Goal: Find specific page/section: Find specific page/section

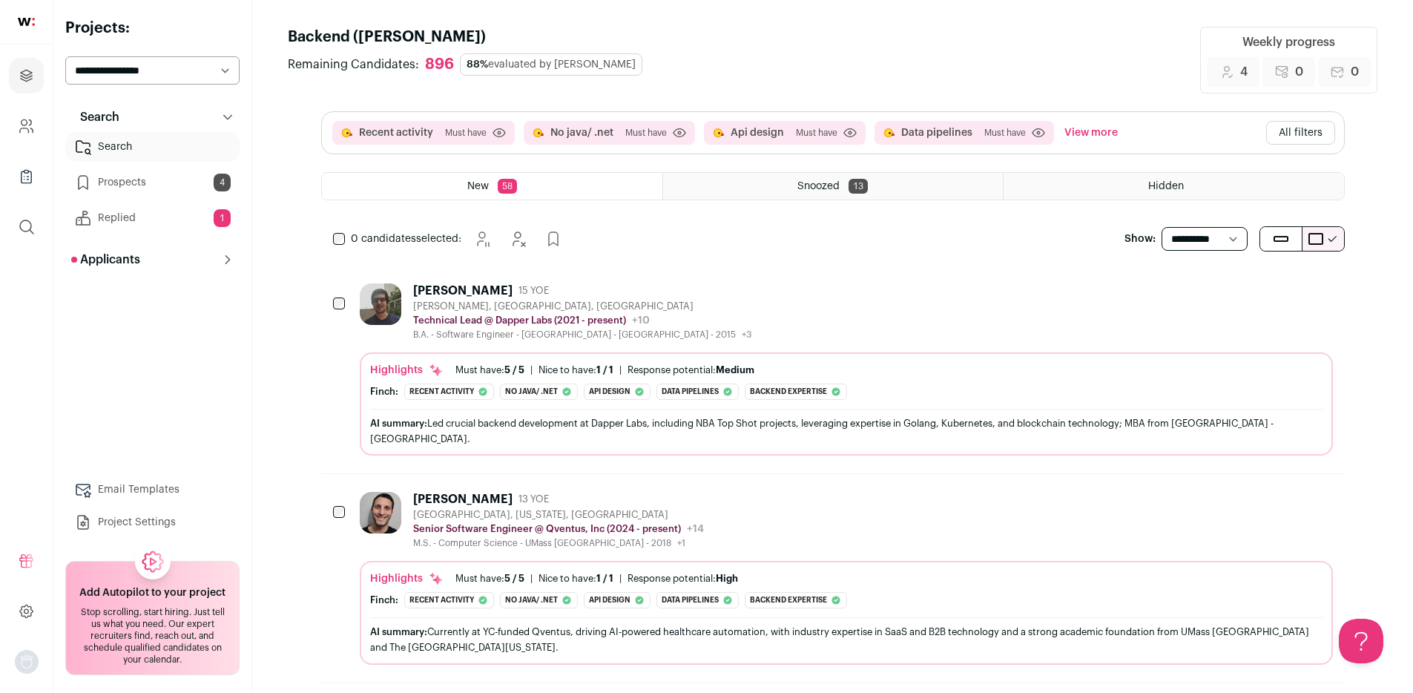
click at [174, 219] on link "Replied 1" at bounding box center [152, 218] width 174 height 30
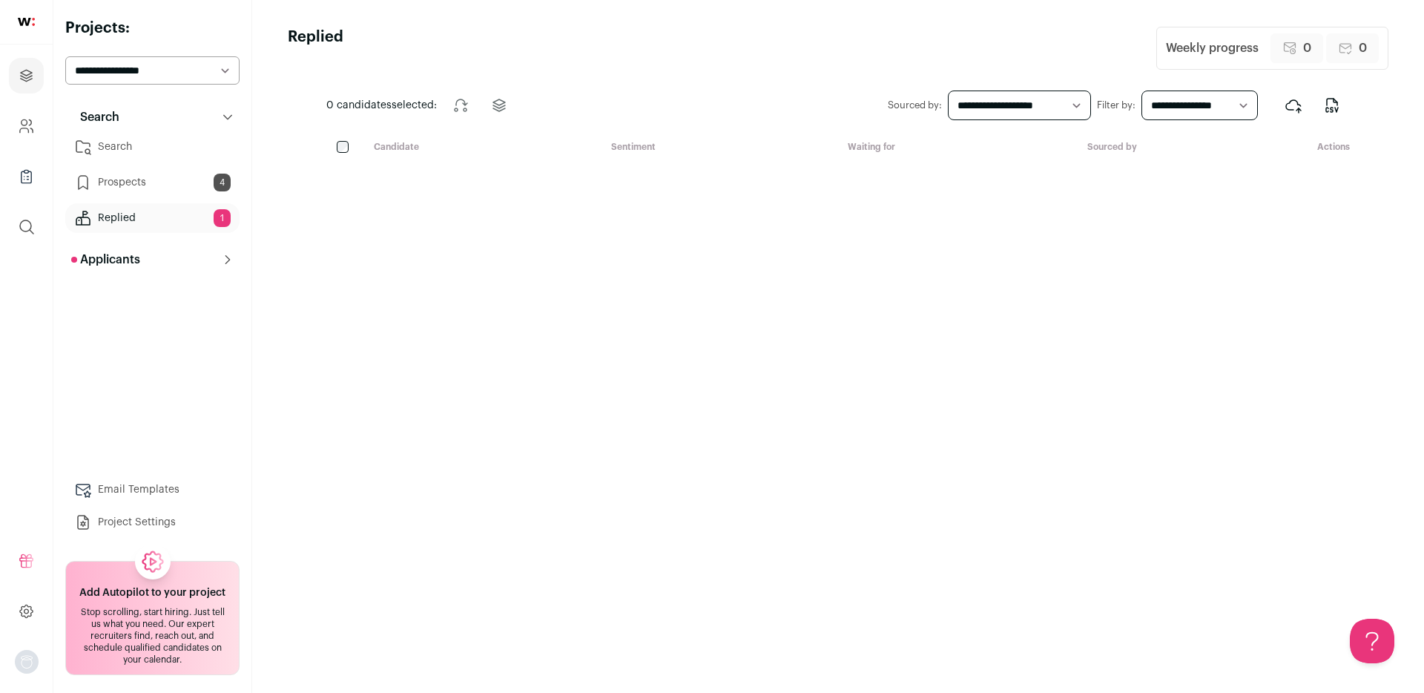
click at [160, 171] on link "Prospects 4" at bounding box center [152, 183] width 174 height 30
